Goal: Complete application form

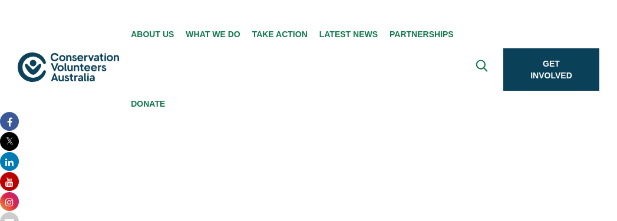
type input "Darwin"
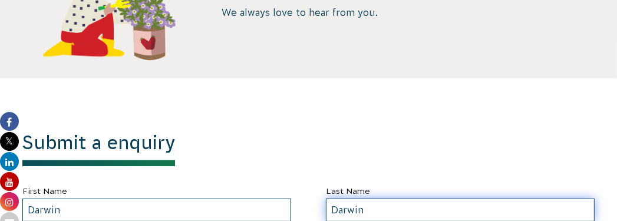
type input "Darwin"
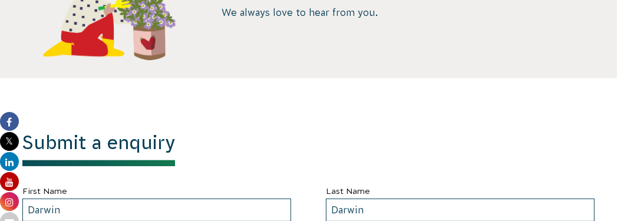
scroll to position [458, 0]
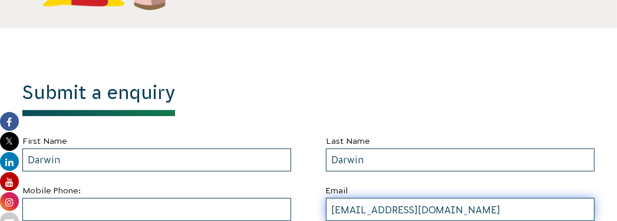
type input "[EMAIL_ADDRESS][DOMAIN_NAME]"
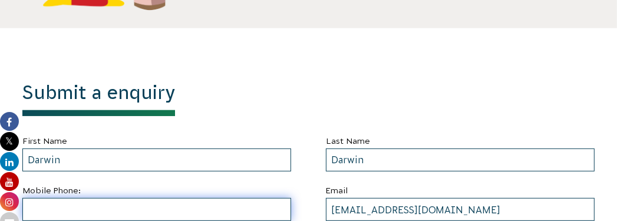
click at [157, 209] on input "text" at bounding box center [156, 209] width 269 height 23
type input "4153736020"
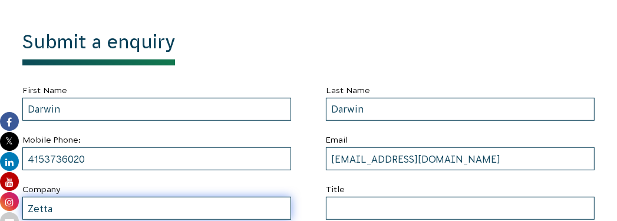
type input "Zetta"
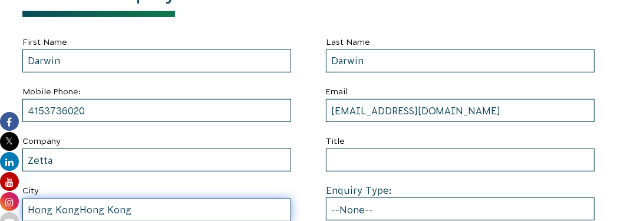
type input "Hong KongHong Kong"
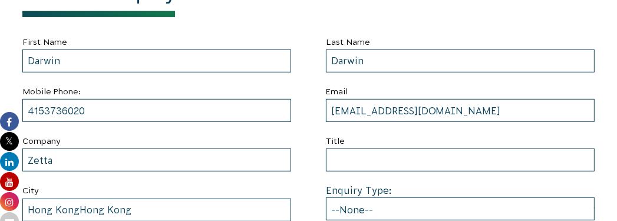
type input "[URL][DOMAIN_NAME]"
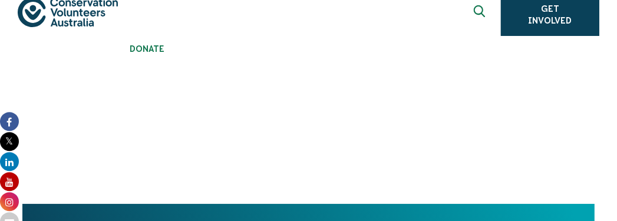
scroll to position [0, 117]
